Goal: Task Accomplishment & Management: Use online tool/utility

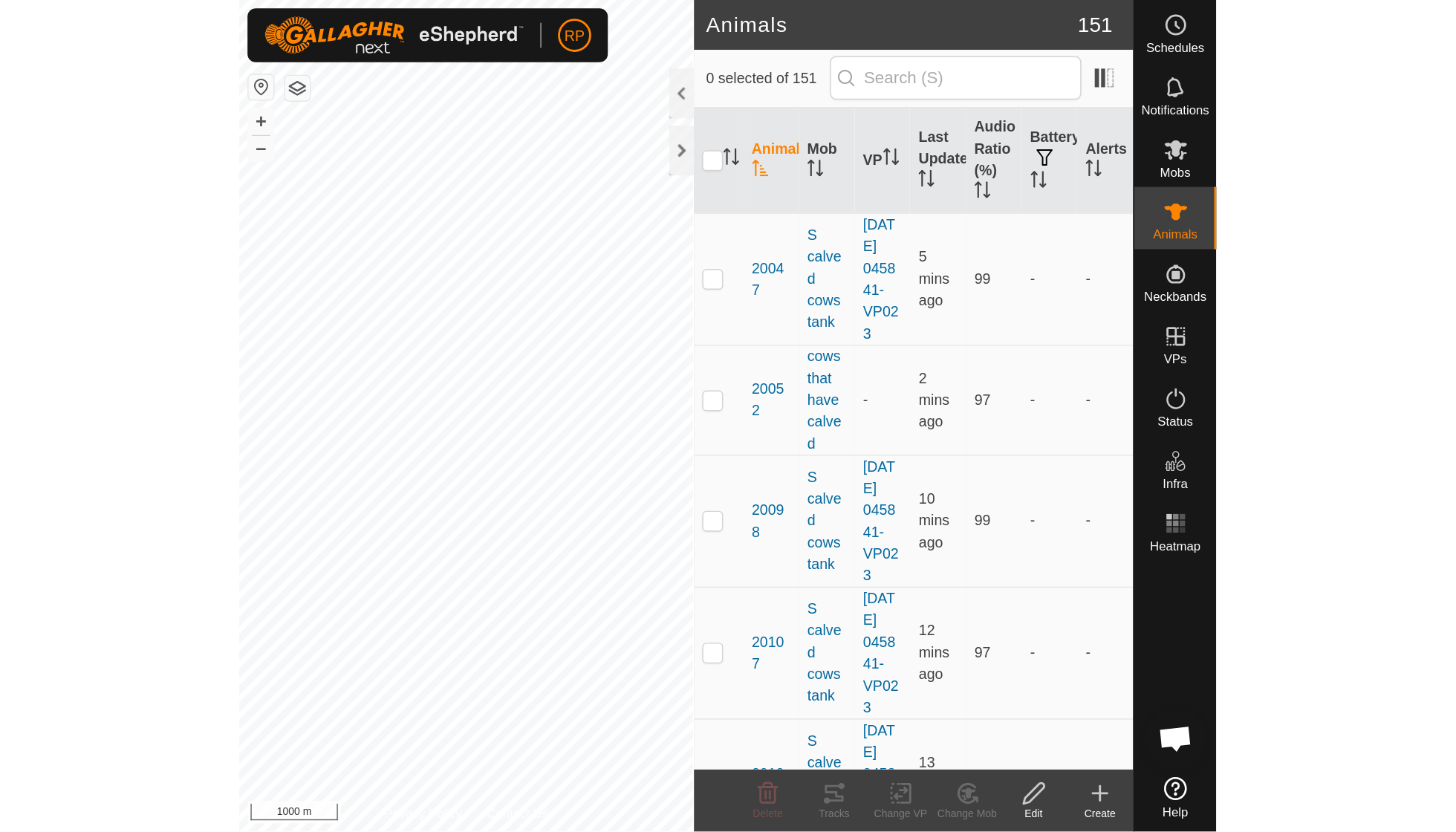
scroll to position [128, 0]
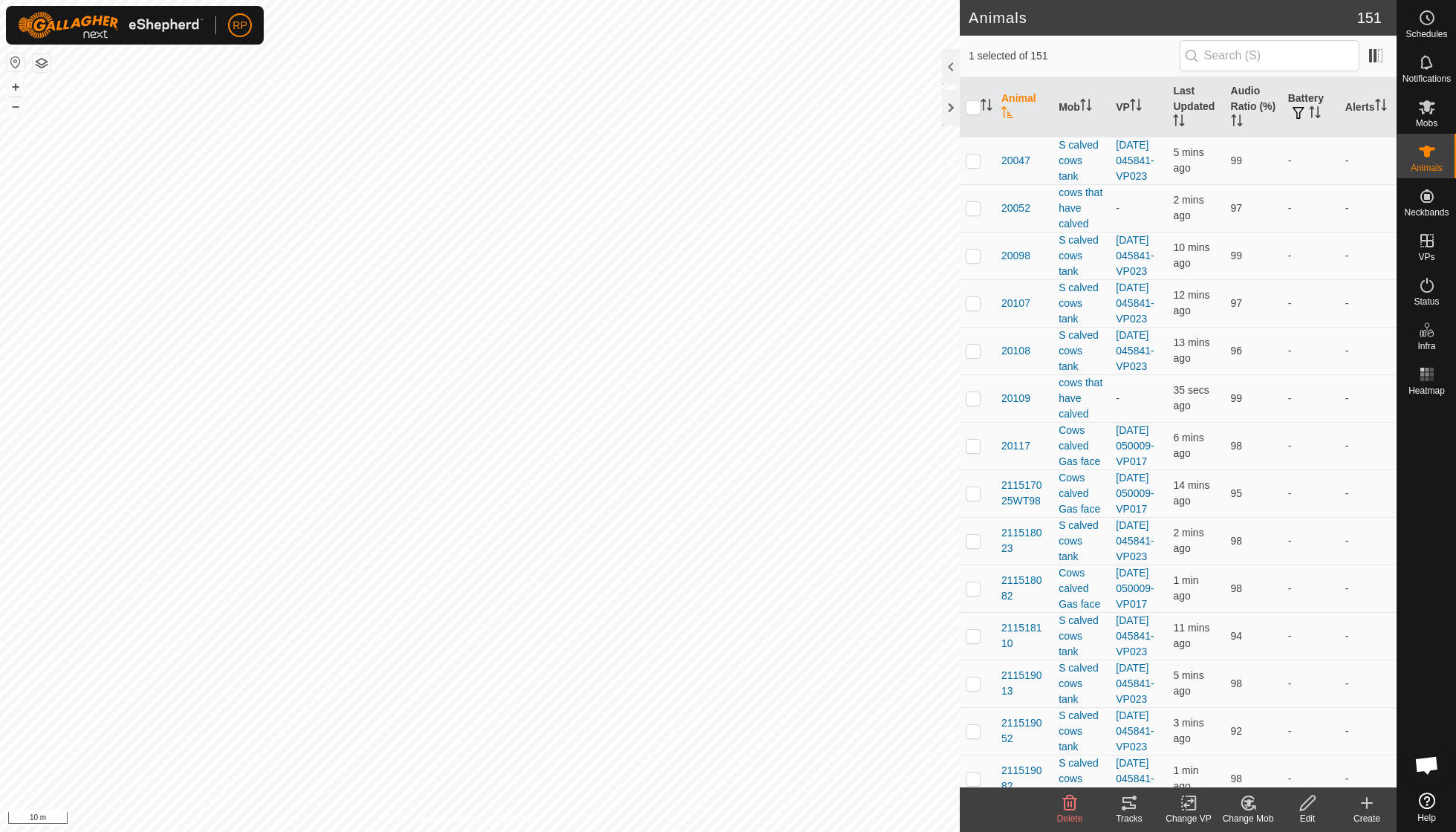
checkbox input "true"
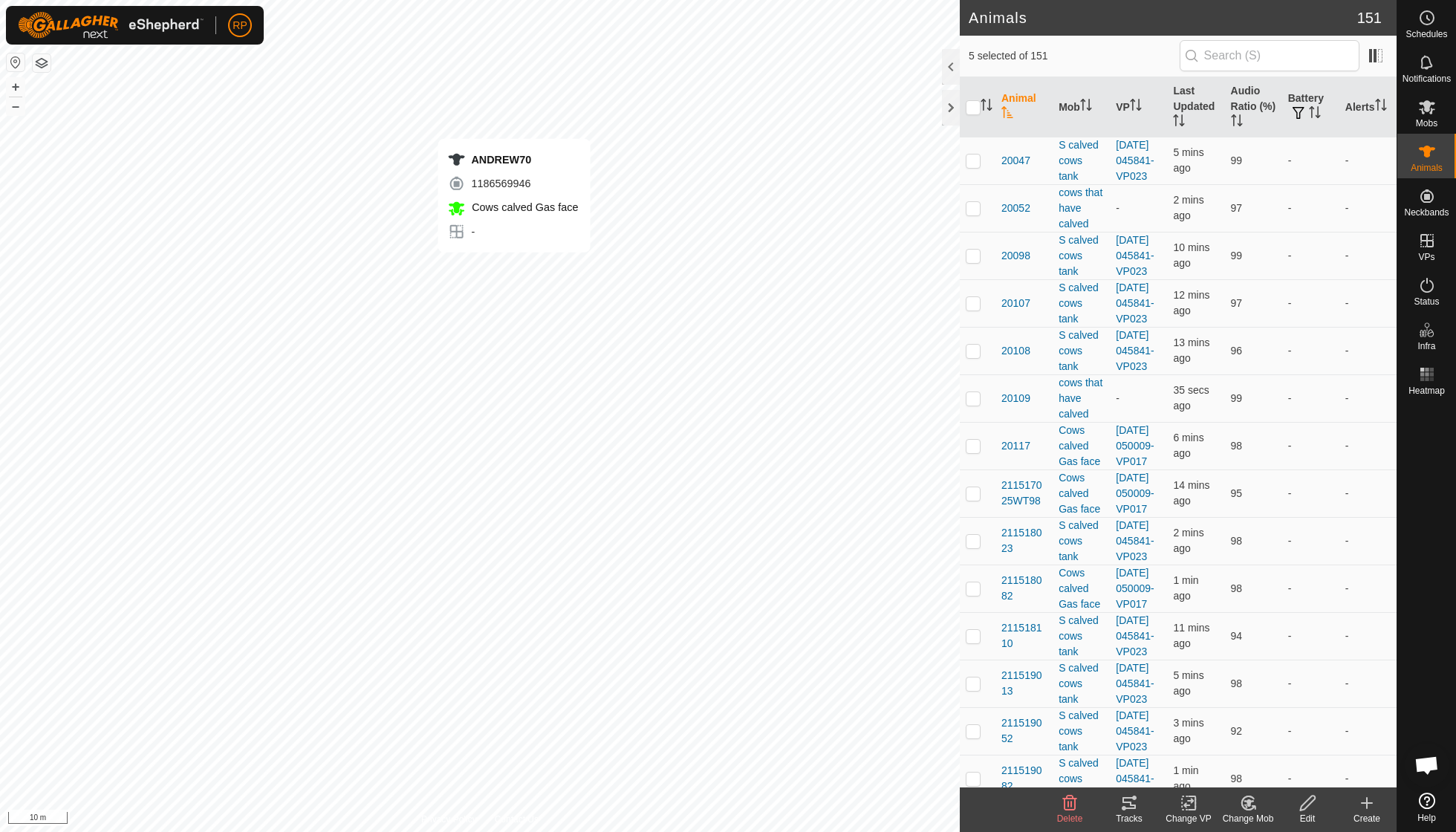
checkbox input "true"
click at [699, 594] on icon at bounding box center [1248, 803] width 13 height 13
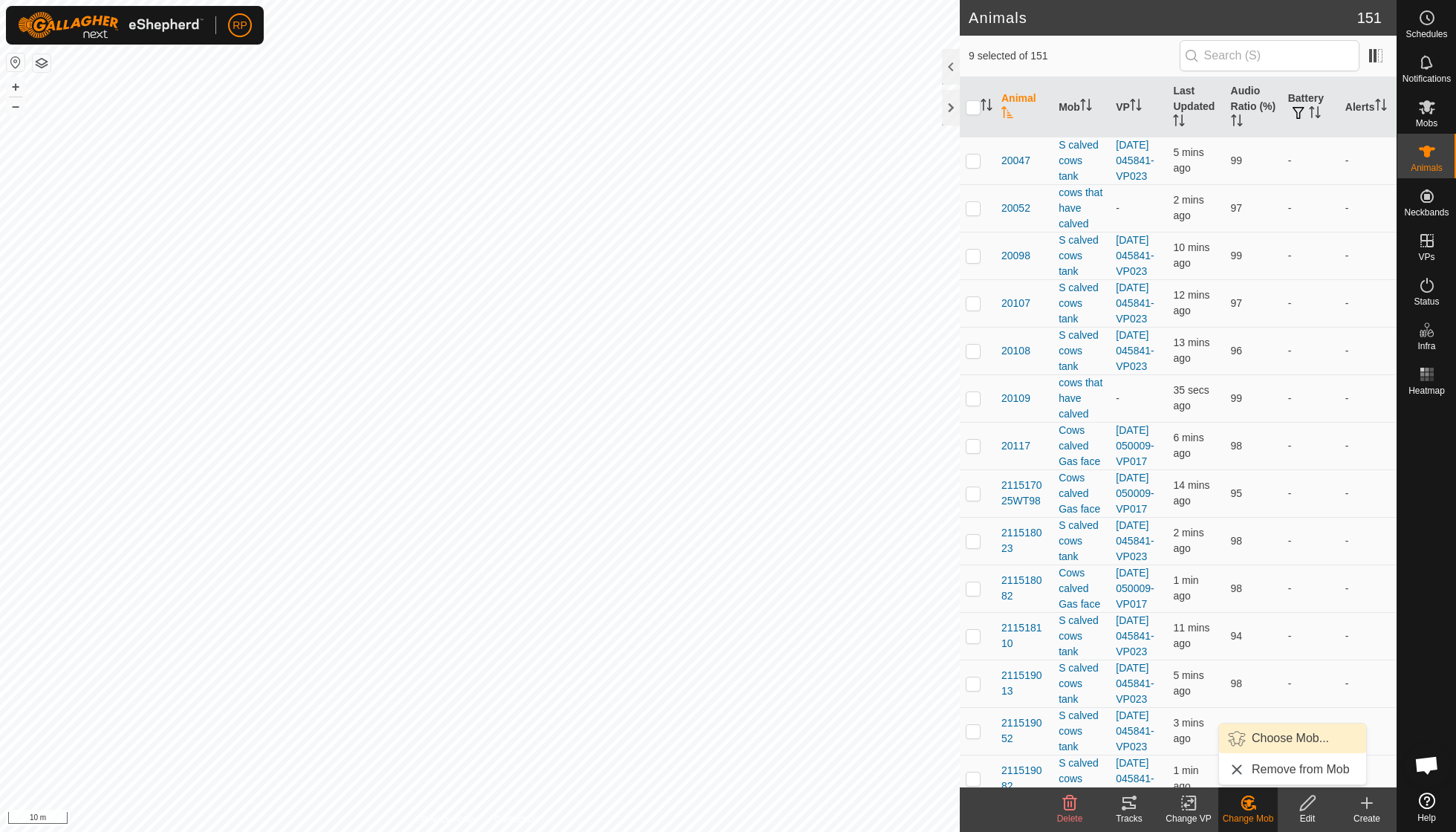
click at [699, 594] on link "Choose Mob..." at bounding box center [1292, 738] width 147 height 29
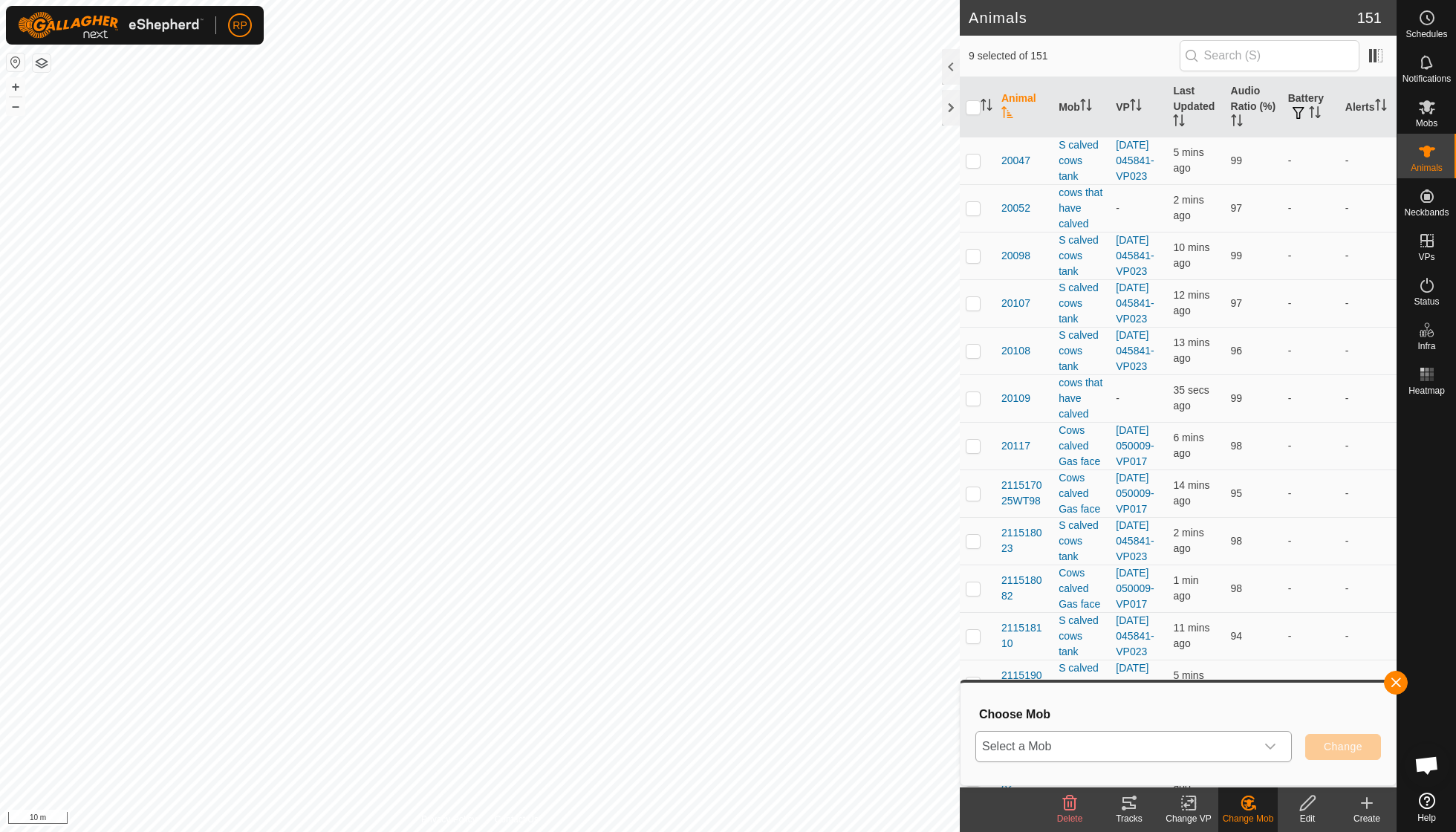
click at [699, 594] on icon "dropdown trigger" at bounding box center [1270, 746] width 12 height 12
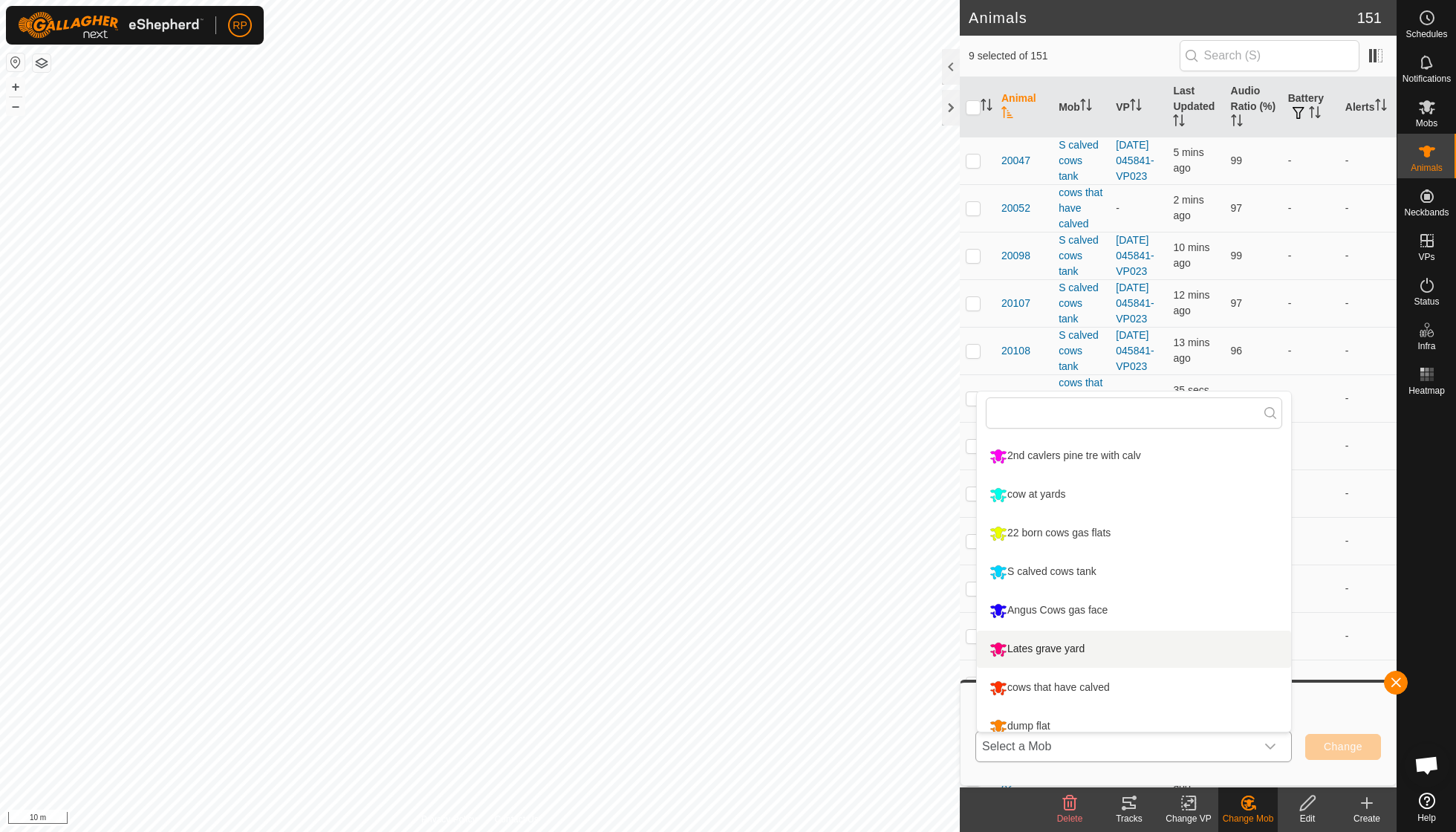
scroll to position [158, 0]
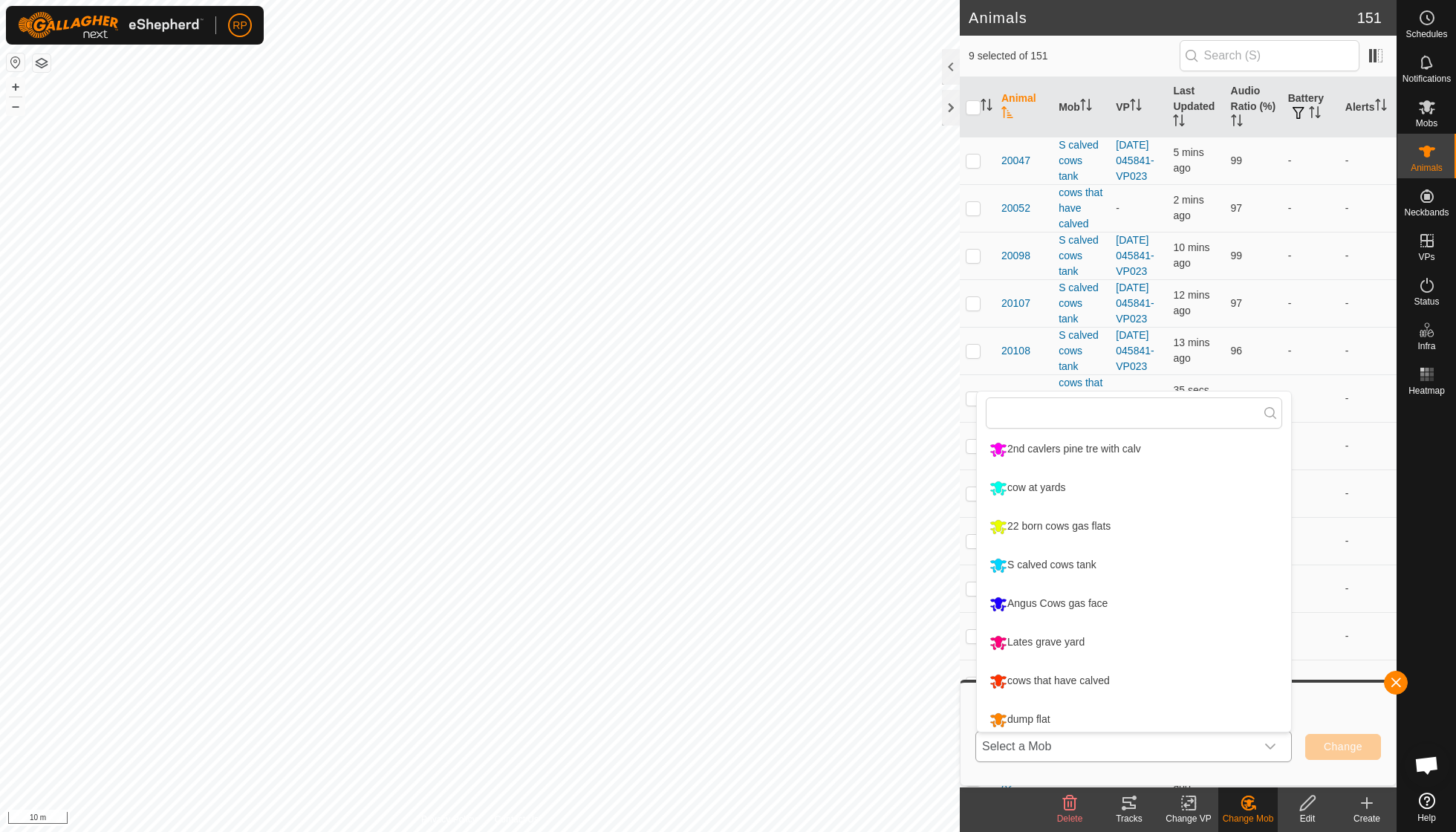
click at [699, 594] on li "Angus Cows gas face" at bounding box center [1134, 604] width 314 height 37
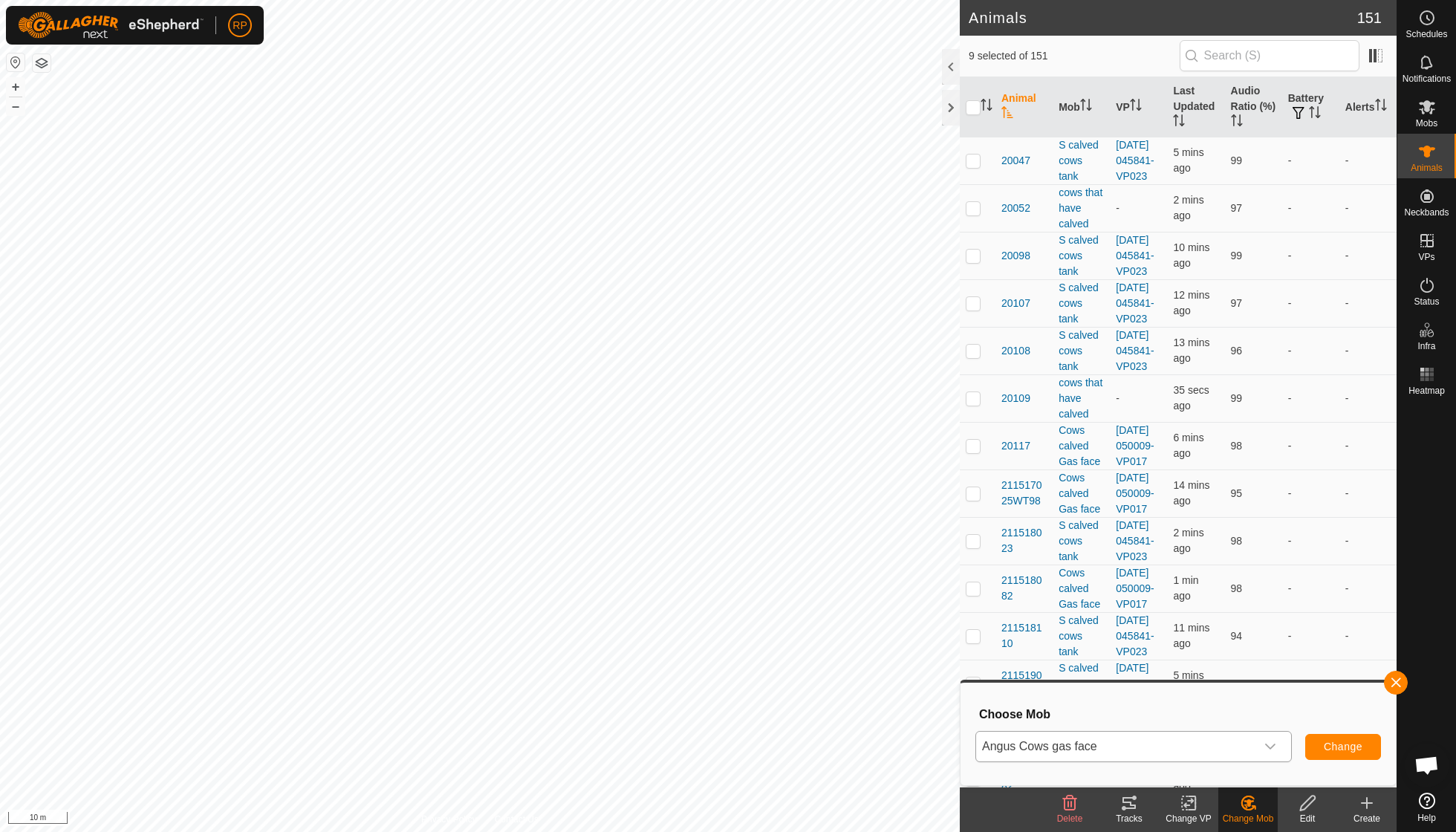
click at [699, 594] on span "Change" at bounding box center [1343, 746] width 39 height 12
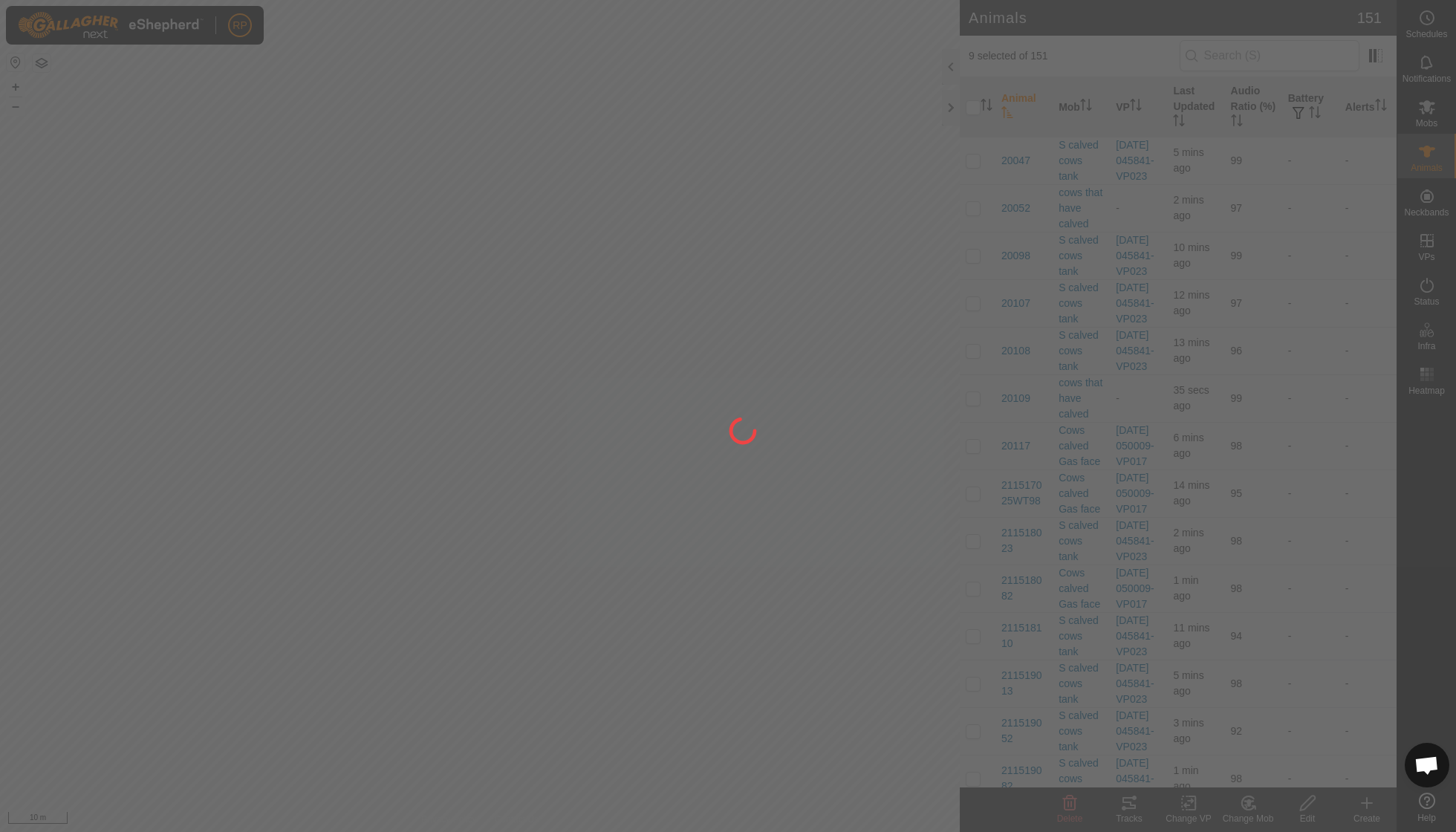
checkbox input "false"
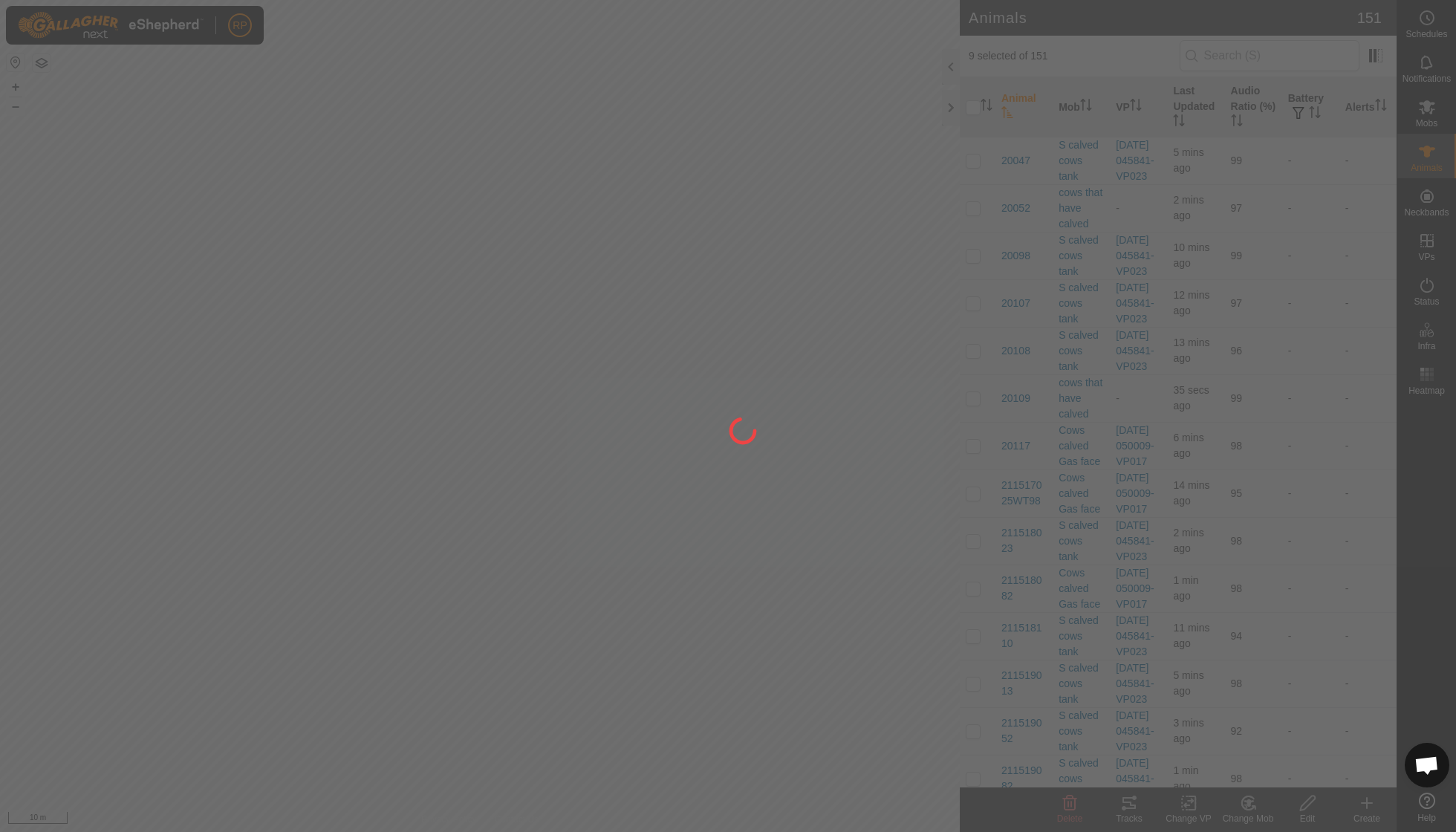
checkbox input "false"
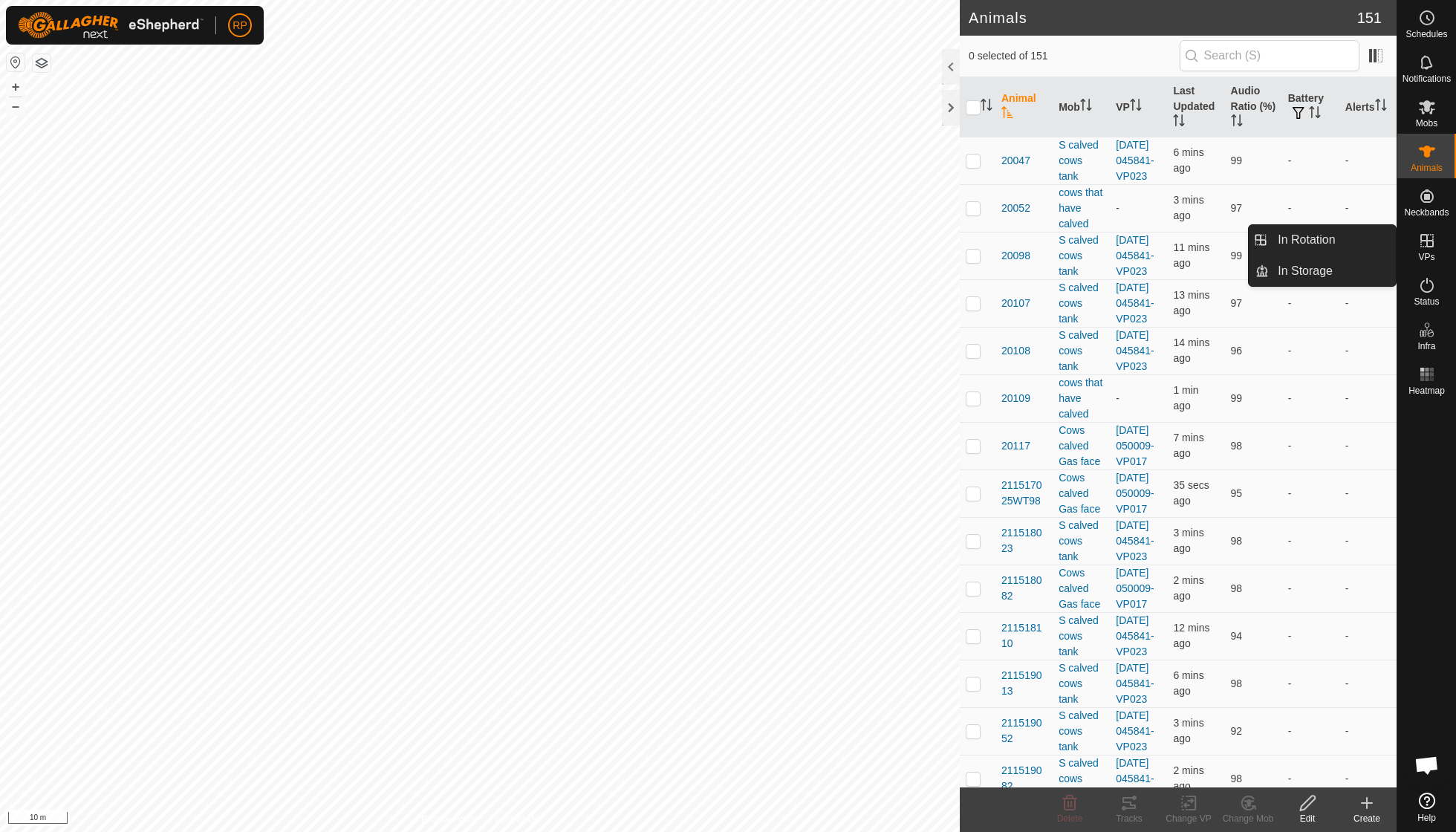
click at [699, 243] on icon at bounding box center [1427, 240] width 18 height 18
click at [699, 239] on link "In Rotation" at bounding box center [1332, 239] width 127 height 29
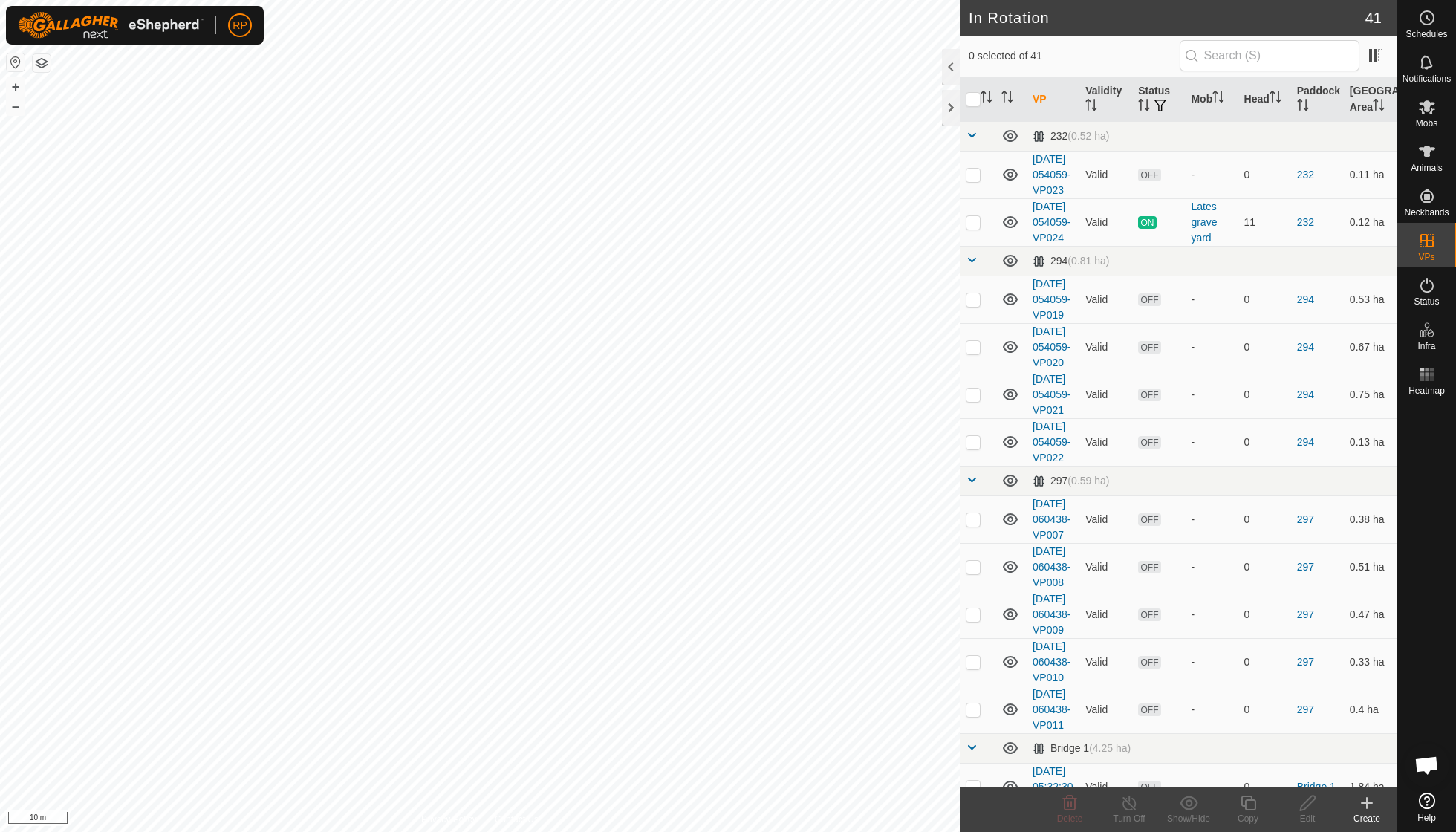
click at [699, 594] on icon at bounding box center [1367, 803] width 18 height 18
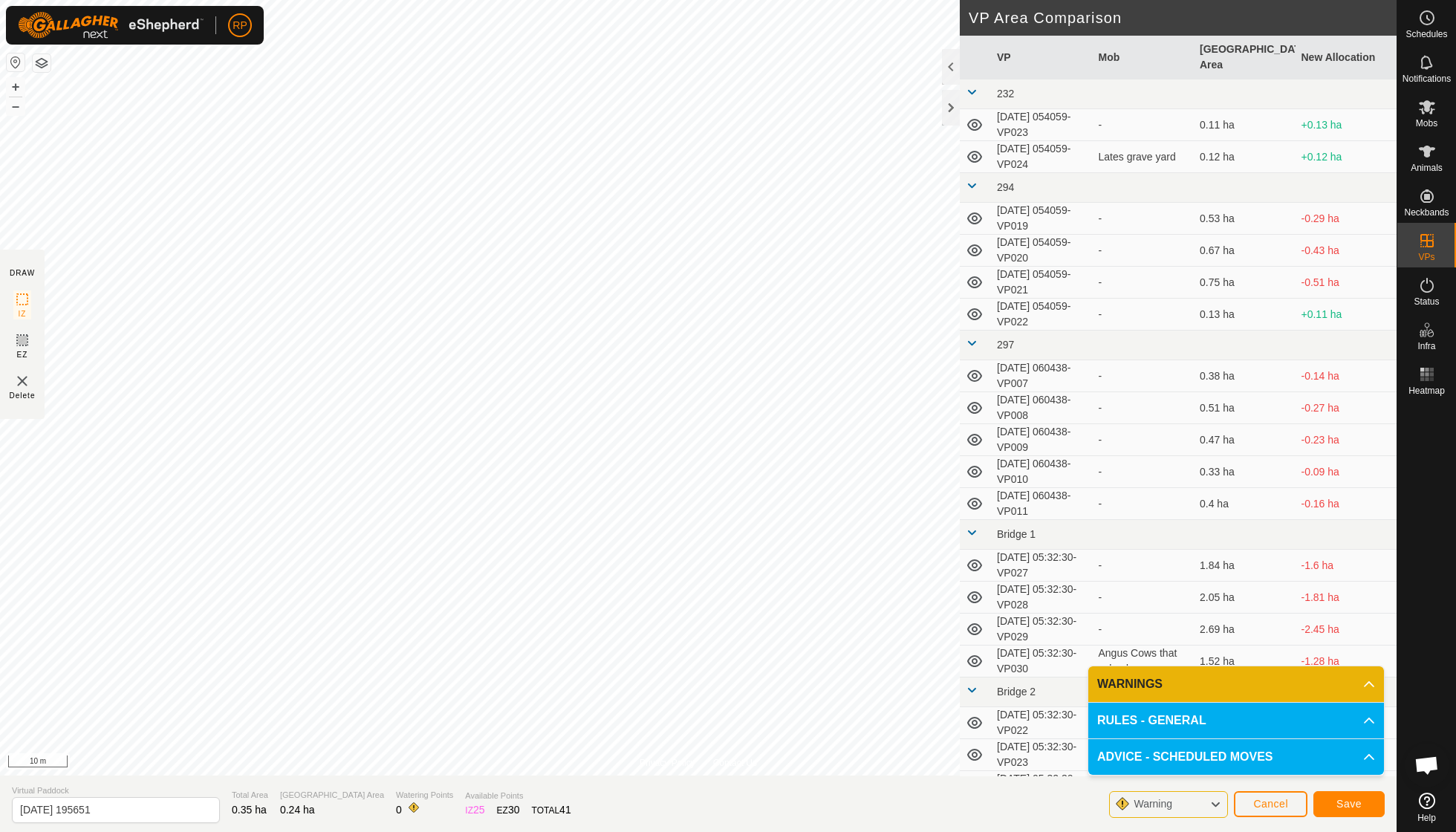
click at [699, 594] on span "Save" at bounding box center [1349, 803] width 25 height 12
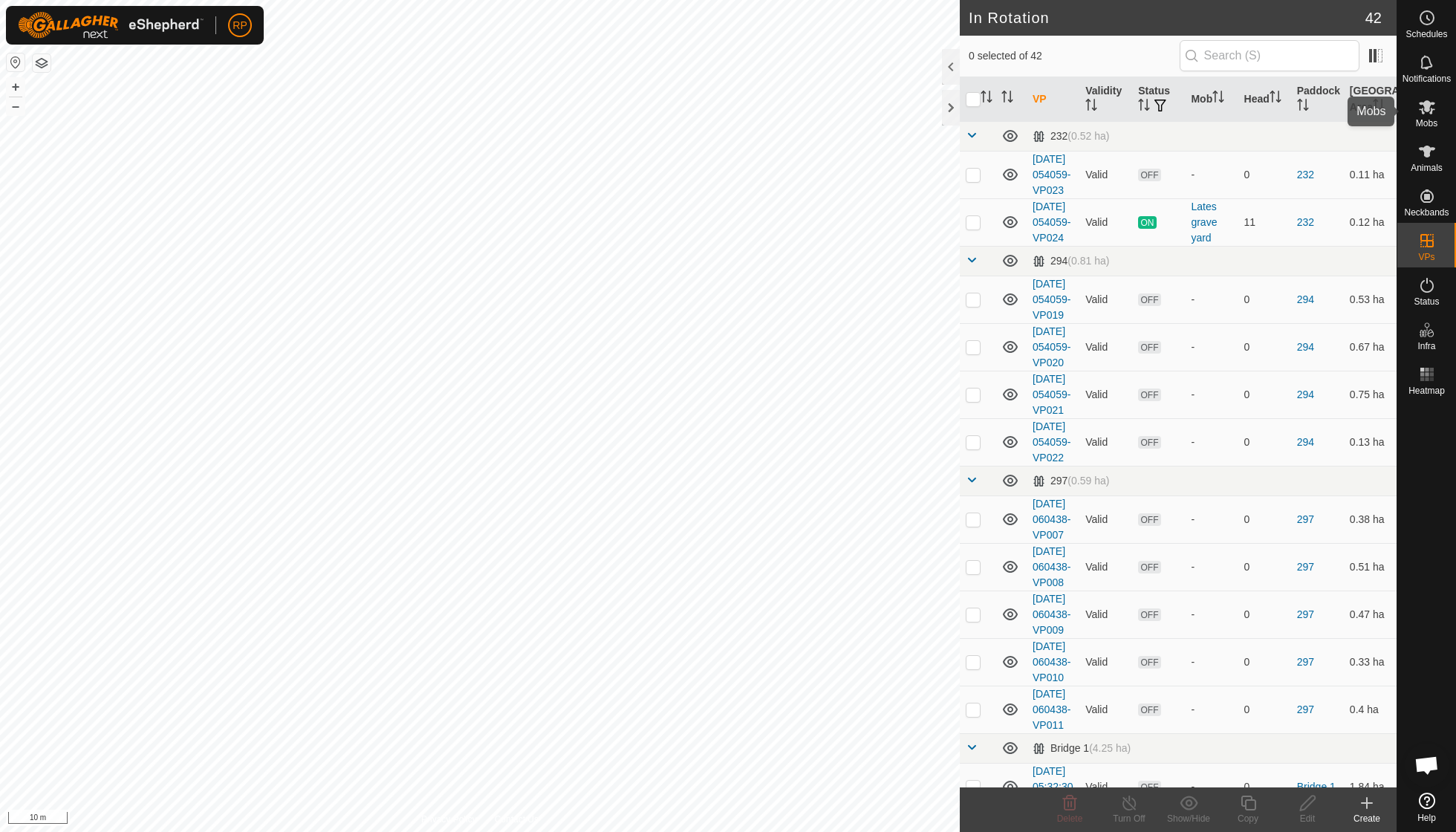
click at [699, 122] on span "Mobs" at bounding box center [1427, 123] width 22 height 9
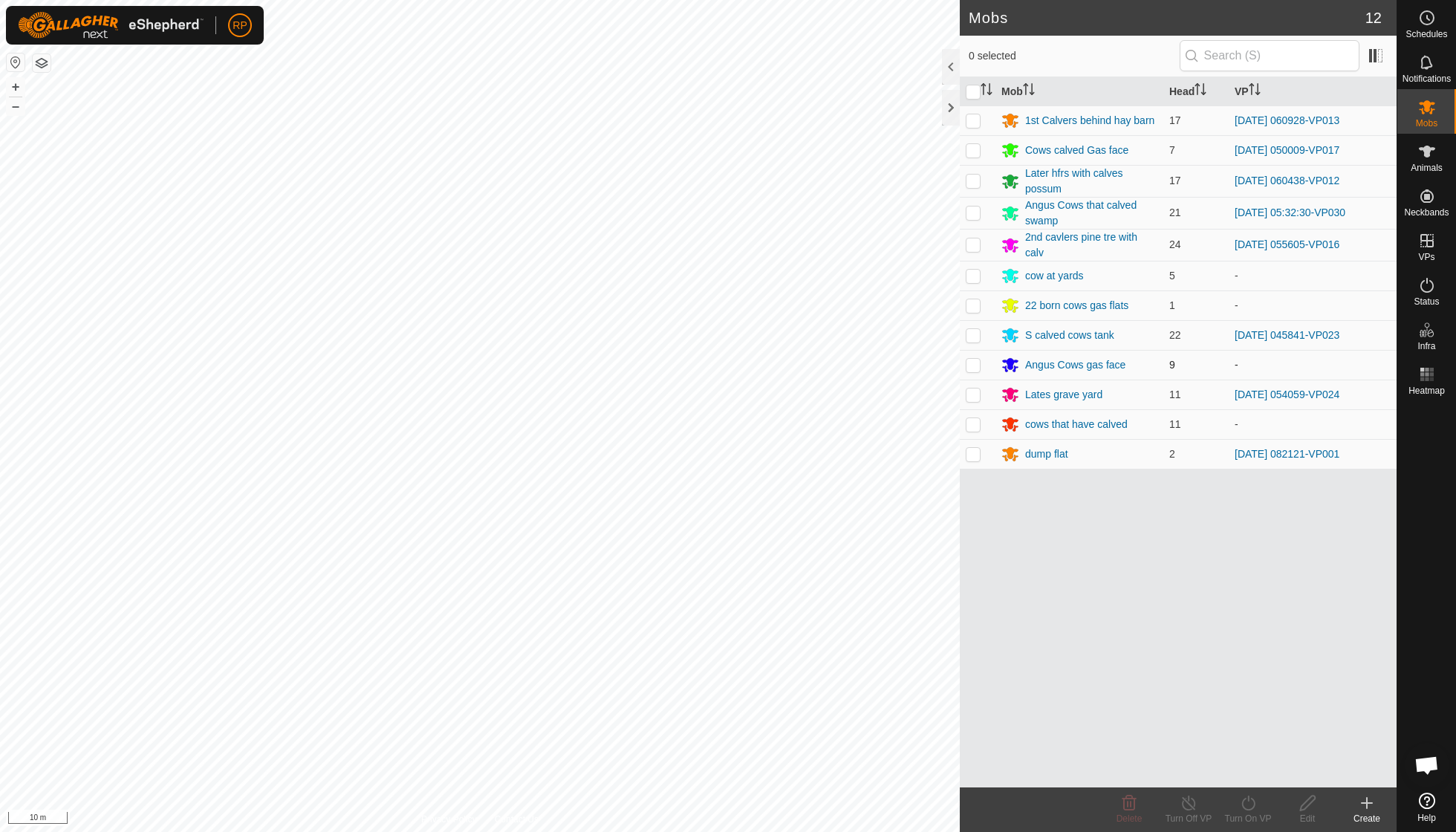
click at [699, 358] on p-checkbox at bounding box center [973, 364] width 15 height 12
checkbox input "true"
click at [699, 594] on icon at bounding box center [1249, 803] width 18 height 18
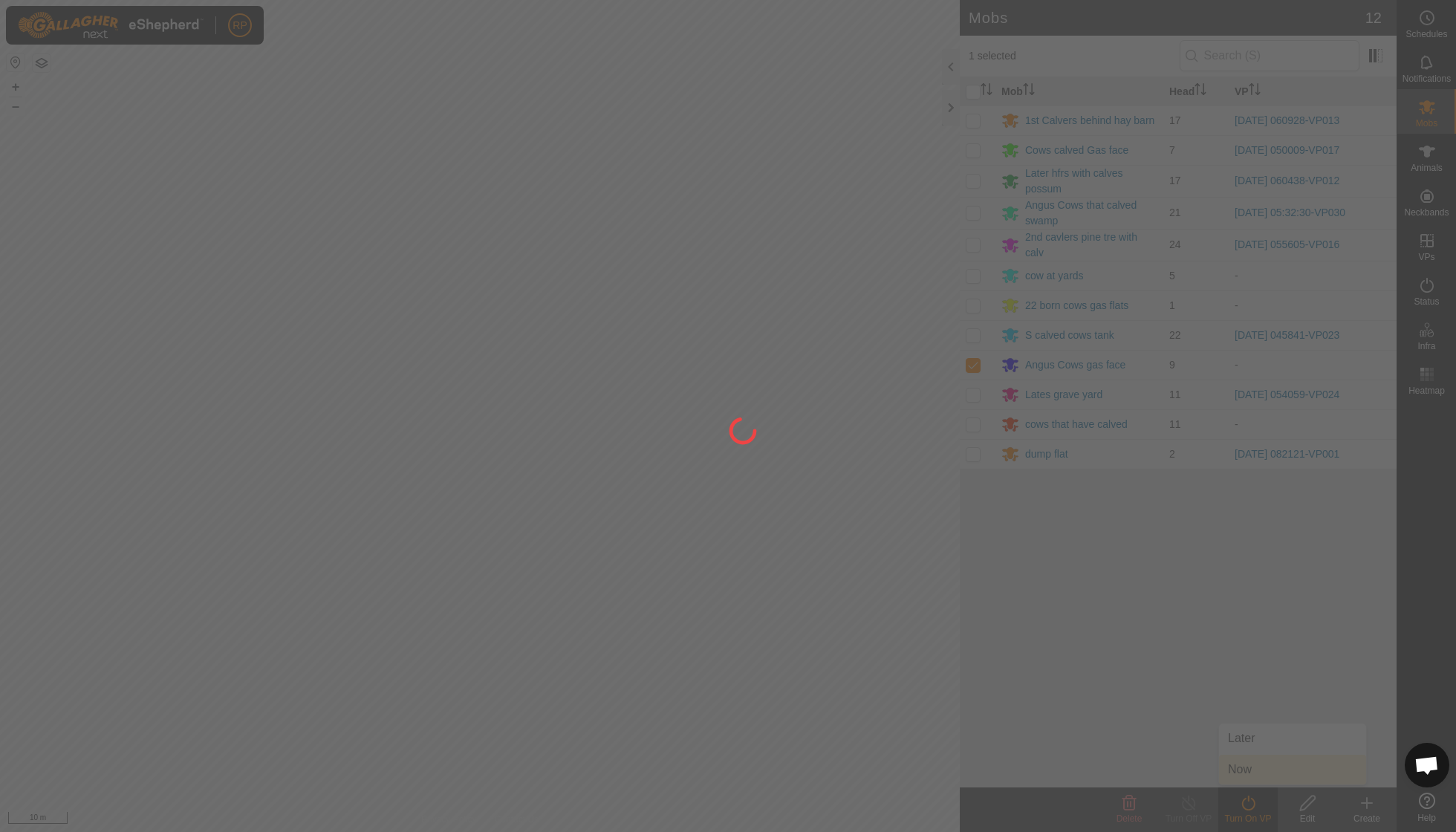
click at [699, 594] on div at bounding box center [728, 416] width 1456 height 832
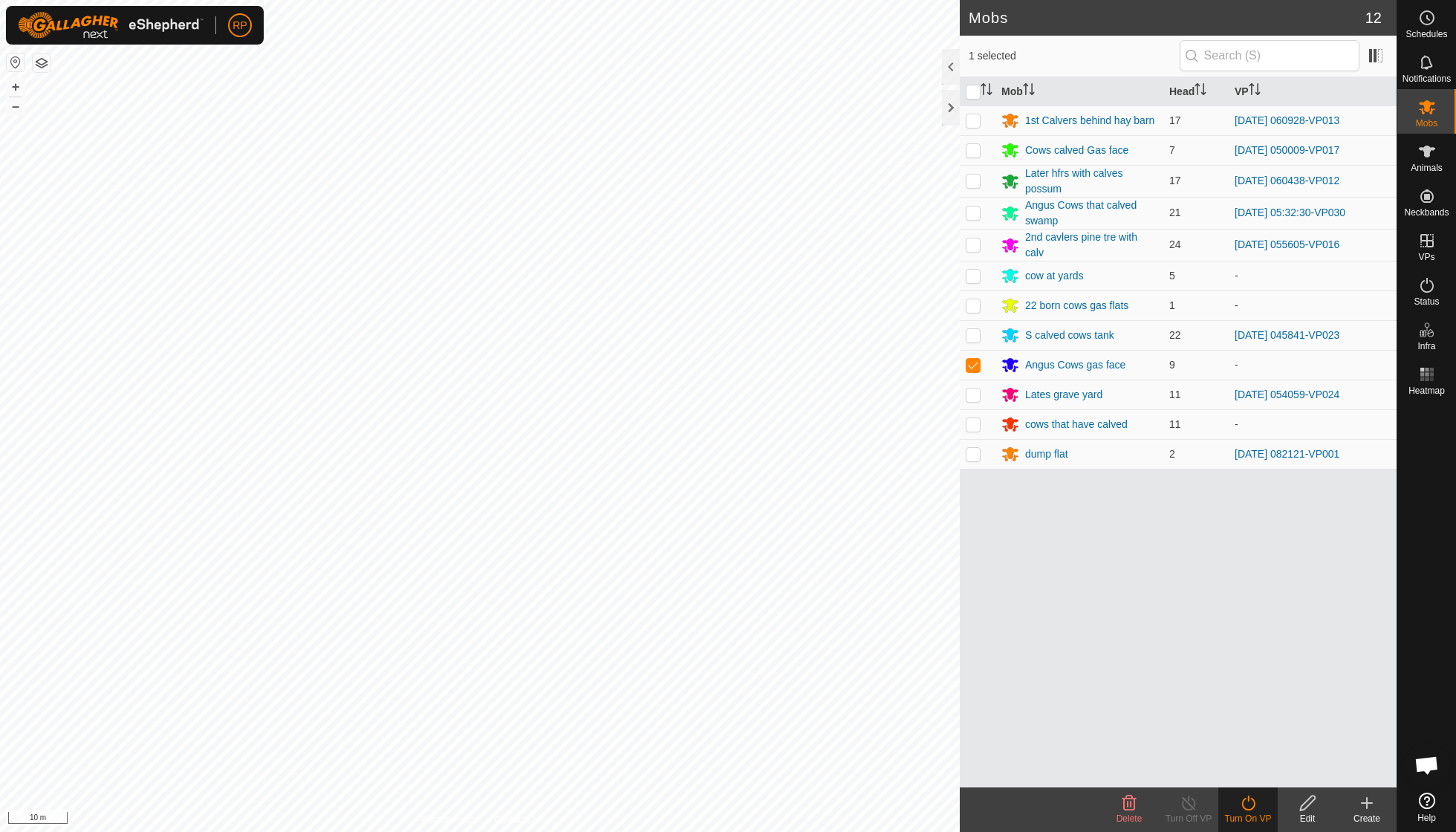
click at [699, 594] on icon at bounding box center [1249, 803] width 18 height 18
click at [699, 594] on link "Now" at bounding box center [1292, 769] width 147 height 29
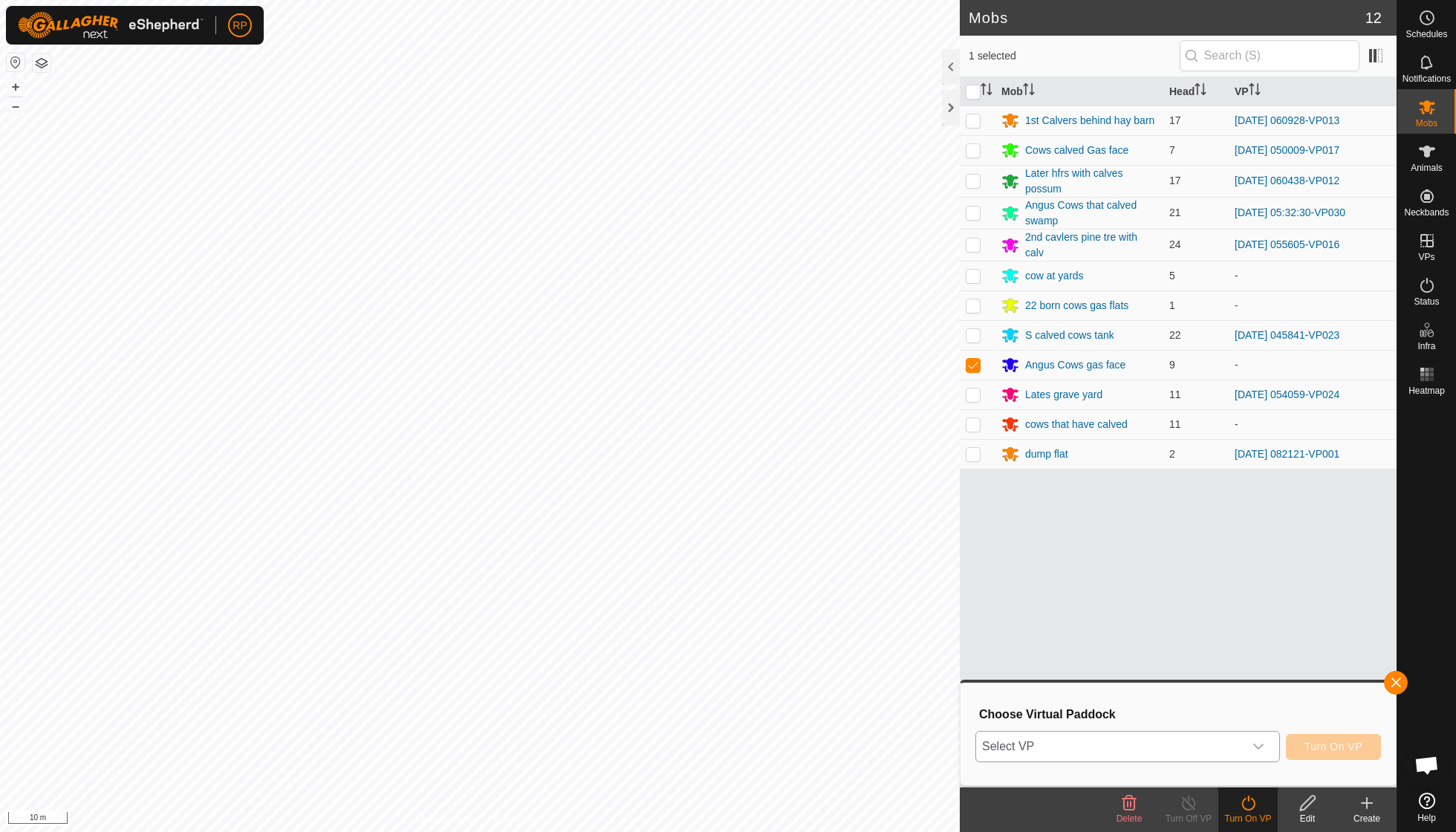
click at [699, 594] on icon "dropdown trigger" at bounding box center [1259, 746] width 12 height 12
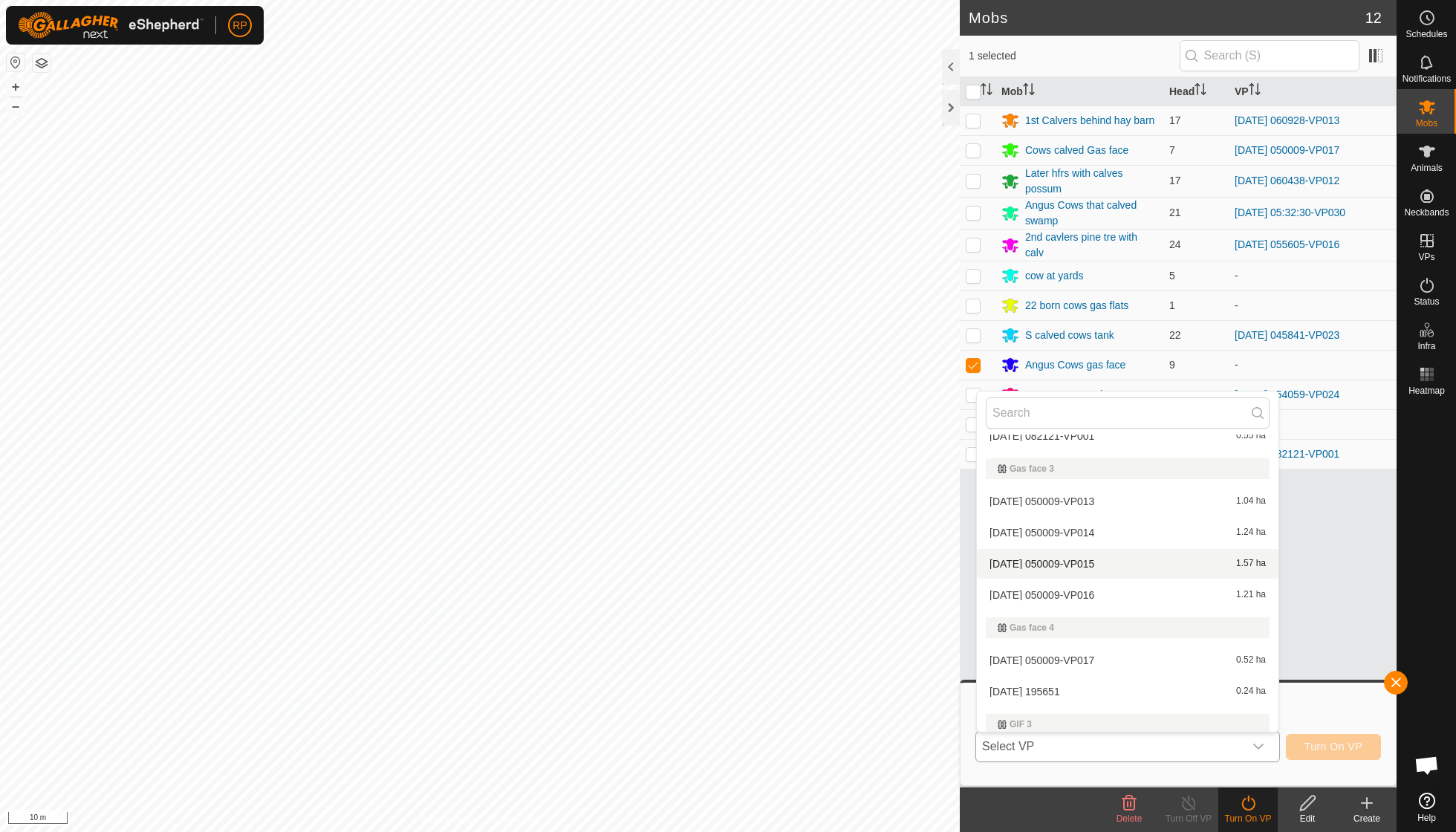
scroll to position [940, 0]
click at [699, 594] on li "[DATE] 195651 0.24 ha" at bounding box center [1128, 689] width 301 height 29
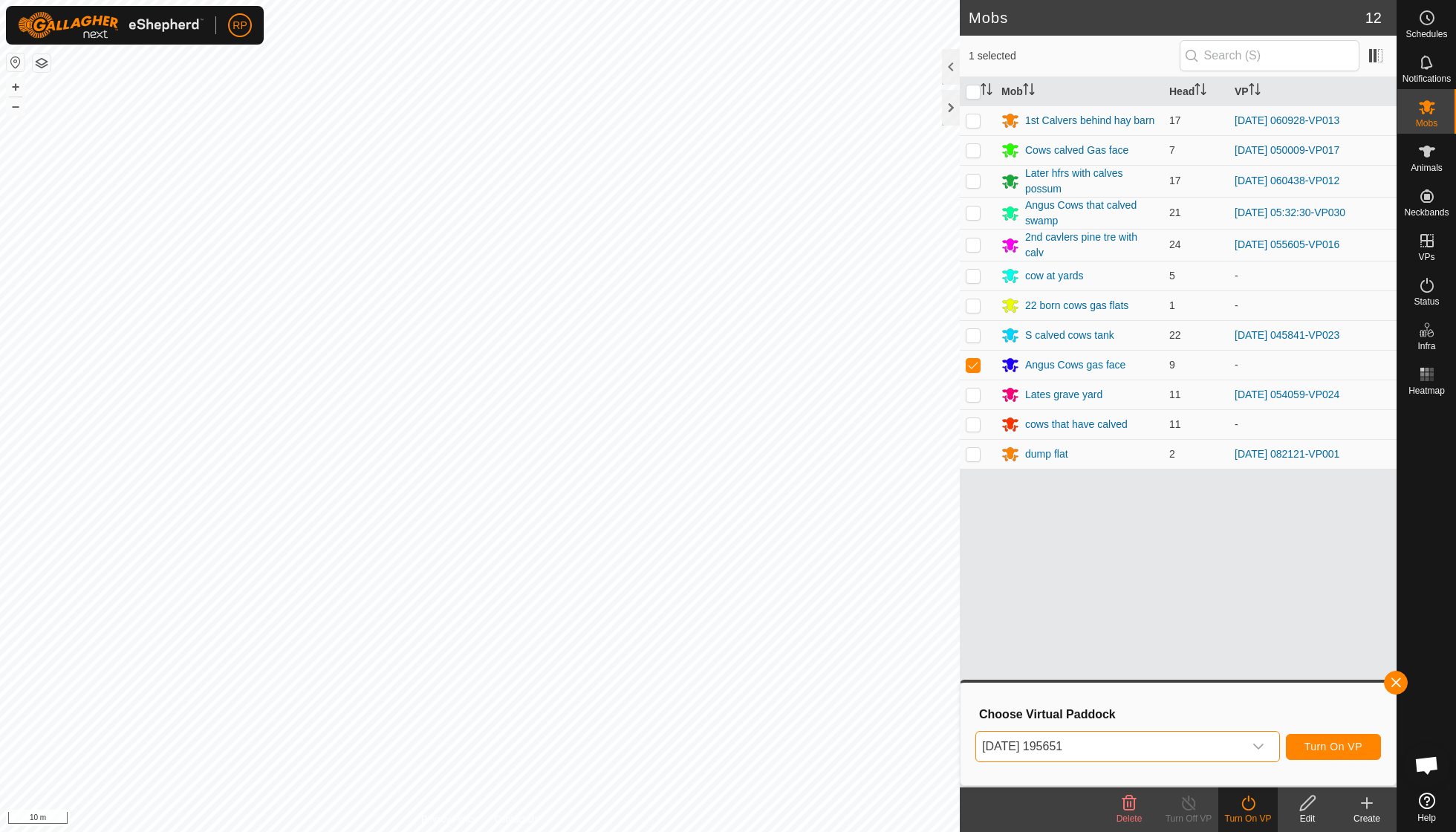
click at [699, 594] on span "Turn On VP" at bounding box center [1333, 746] width 58 height 12
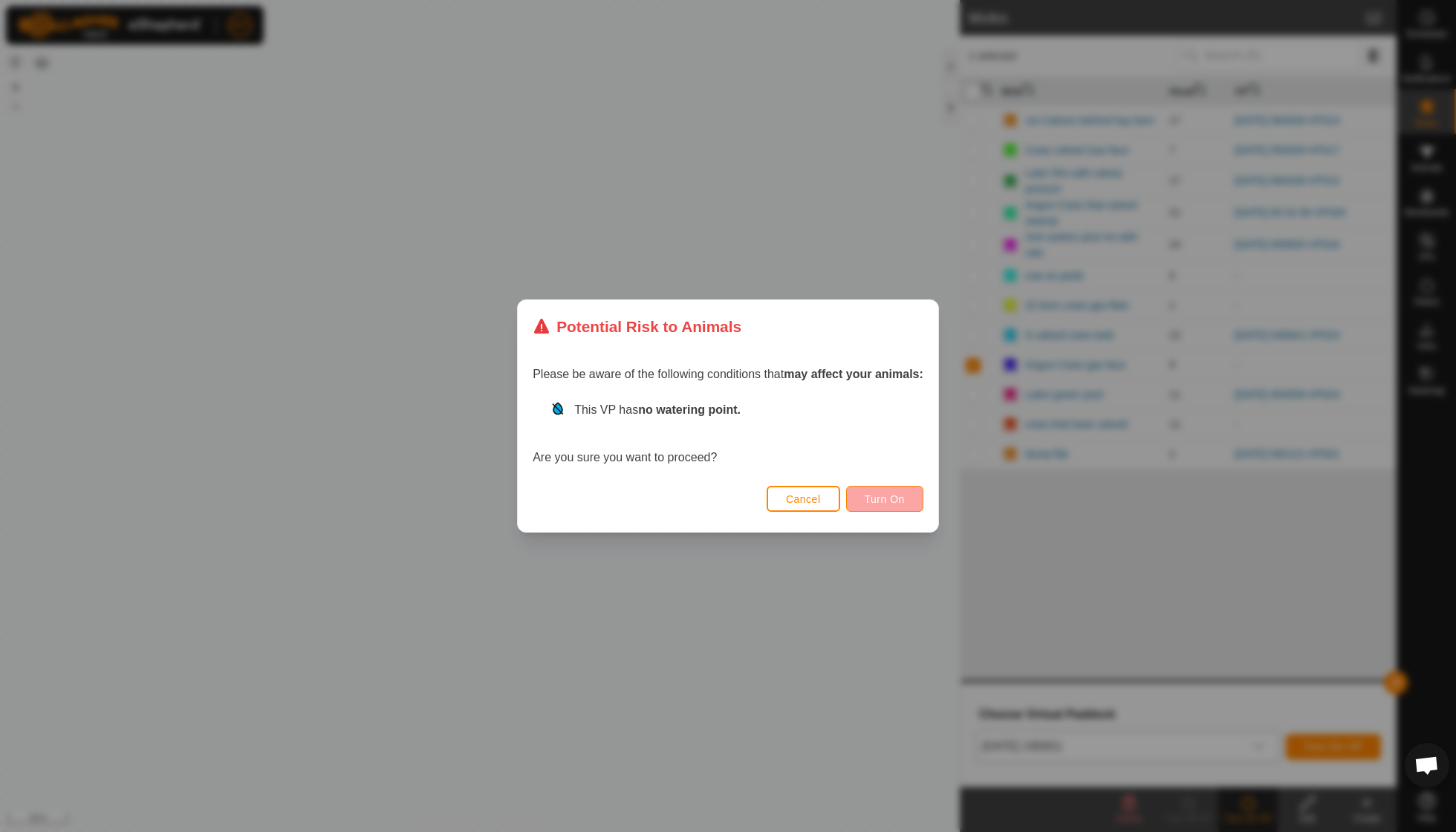
click at [699, 500] on span "Turn On" at bounding box center [885, 500] width 40 height 12
